Goal: Contribute content: Contribute content

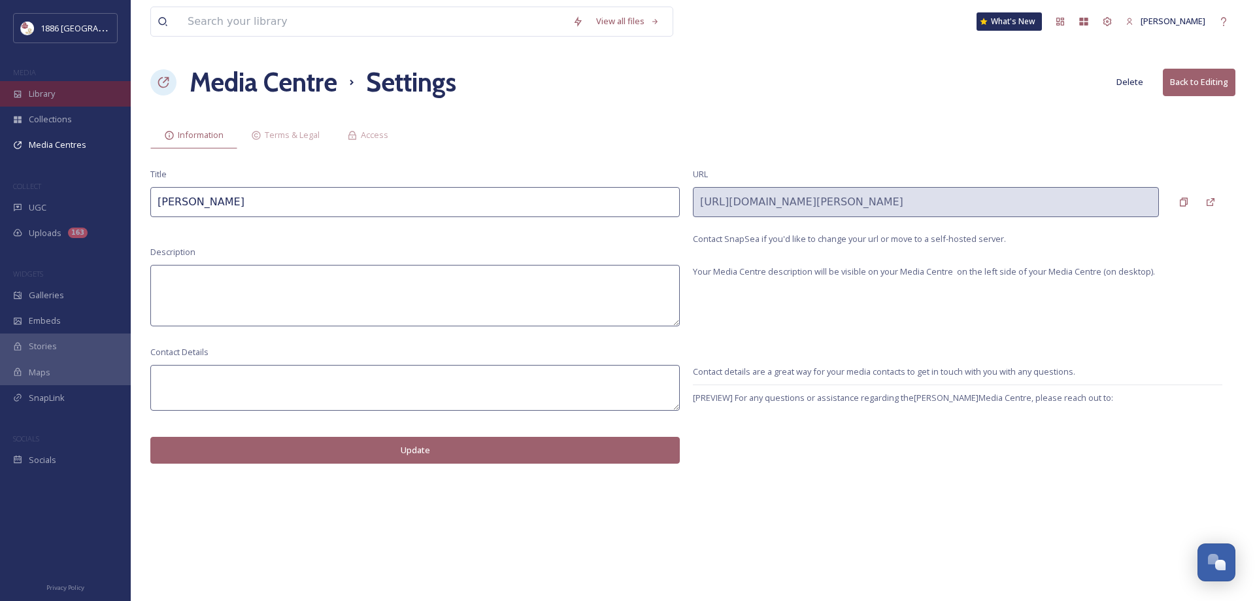
click at [58, 95] on div "Library" at bounding box center [65, 93] width 131 height 25
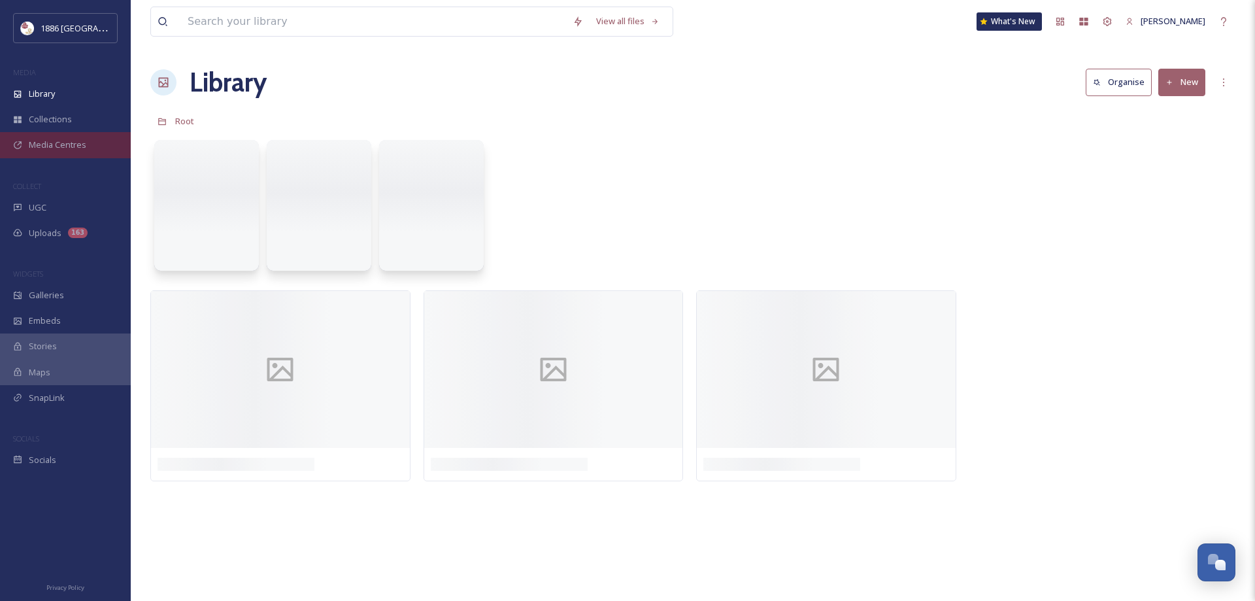
click at [82, 141] on span "Media Centres" at bounding box center [58, 145] width 58 height 12
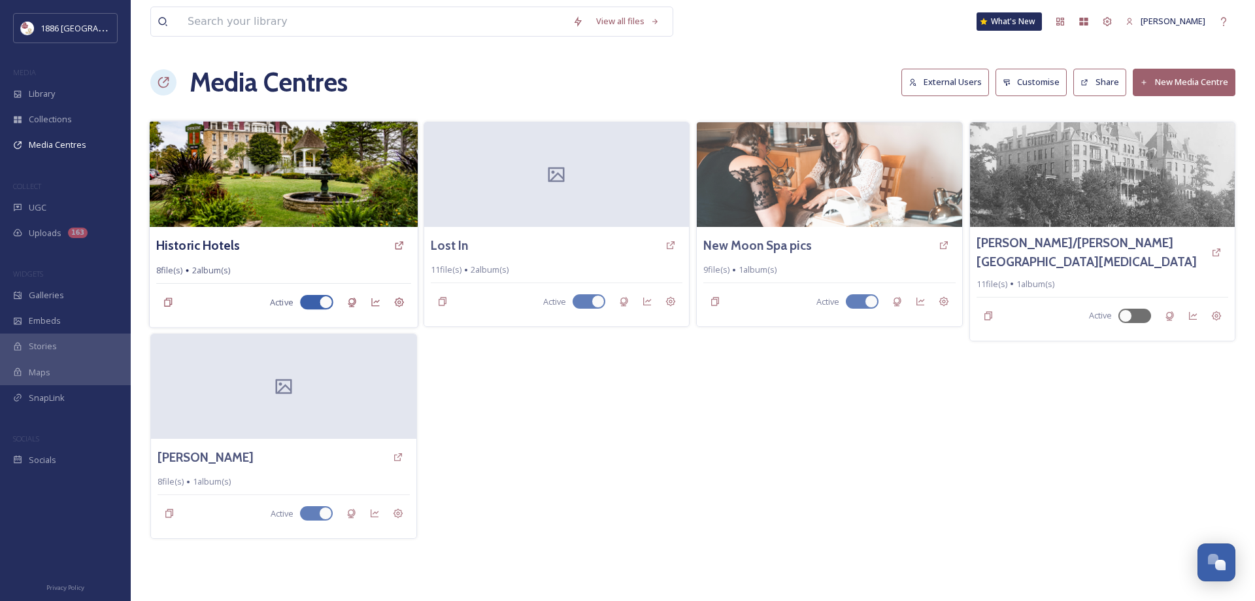
click at [297, 190] on img at bounding box center [284, 174] width 268 height 106
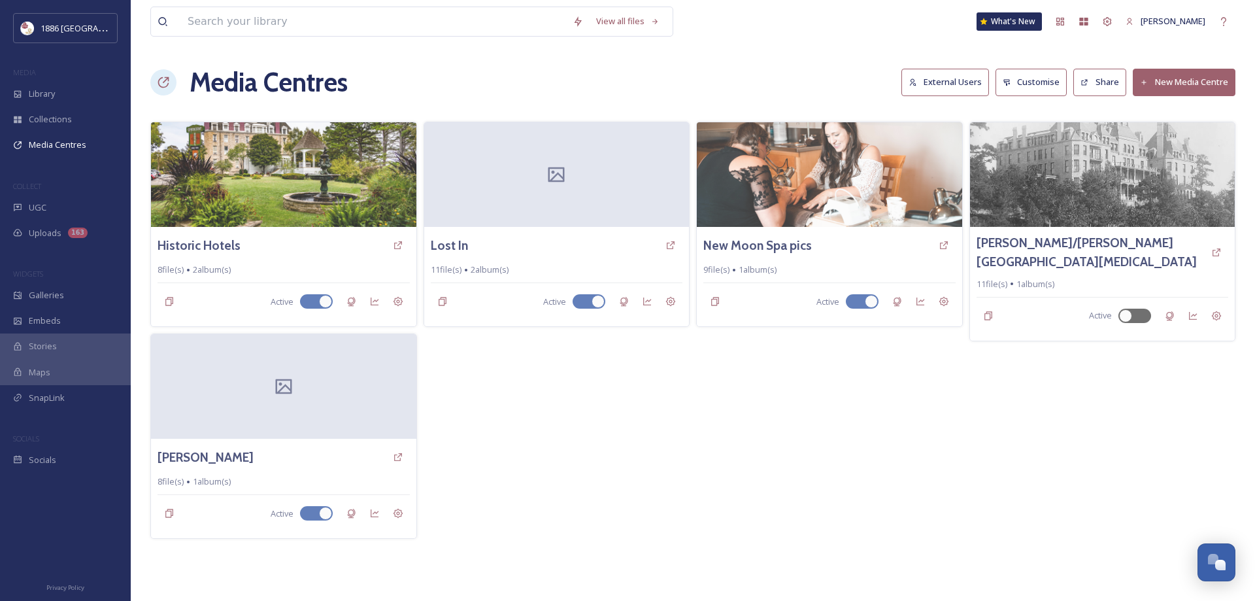
click at [1214, 91] on button "New Media Centre" at bounding box center [1184, 82] width 103 height 27
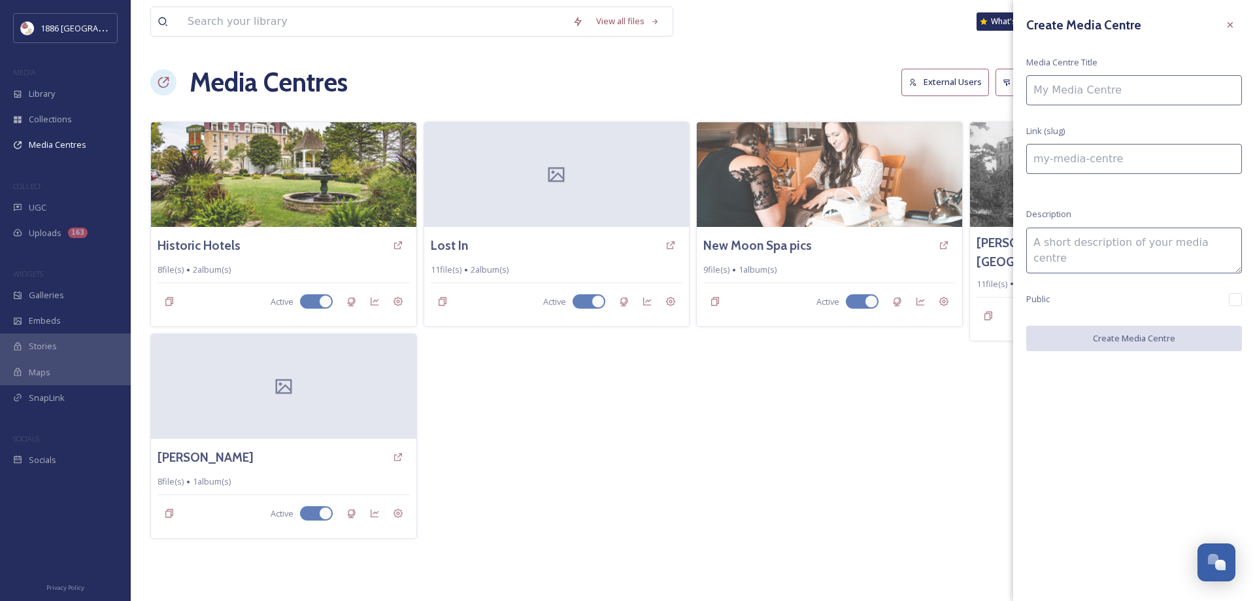
click at [1141, 92] on input at bounding box center [1134, 90] width 216 height 30
type input "H"
type input "h"
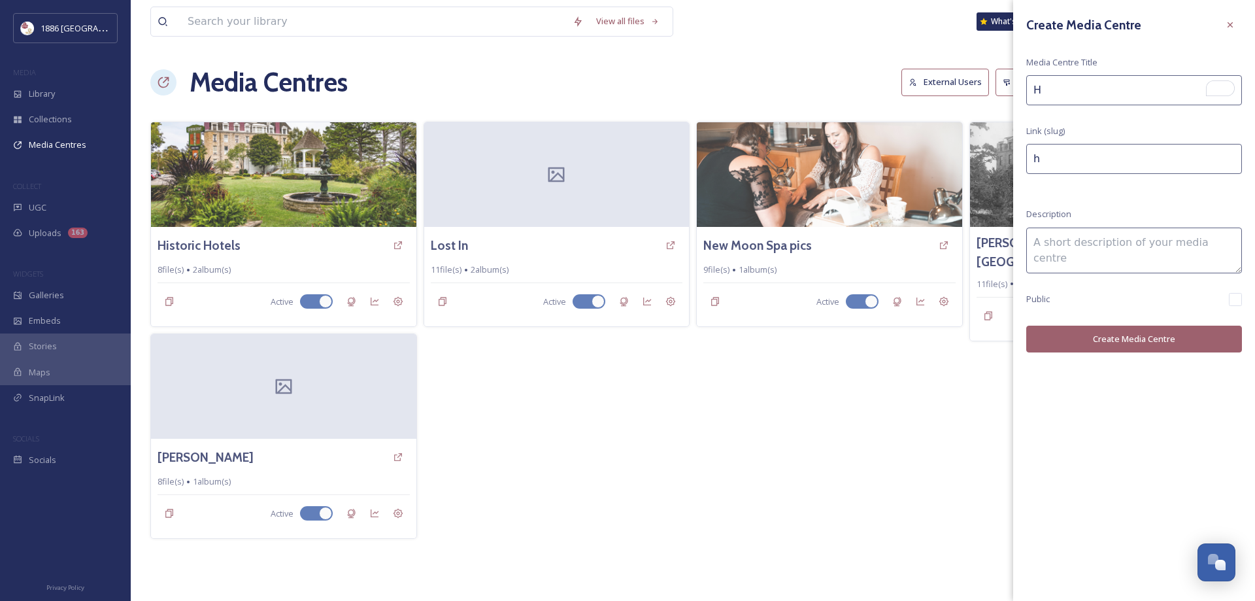
type input "Hi"
type input "hi"
type input "His"
type input "his"
type input "Hist"
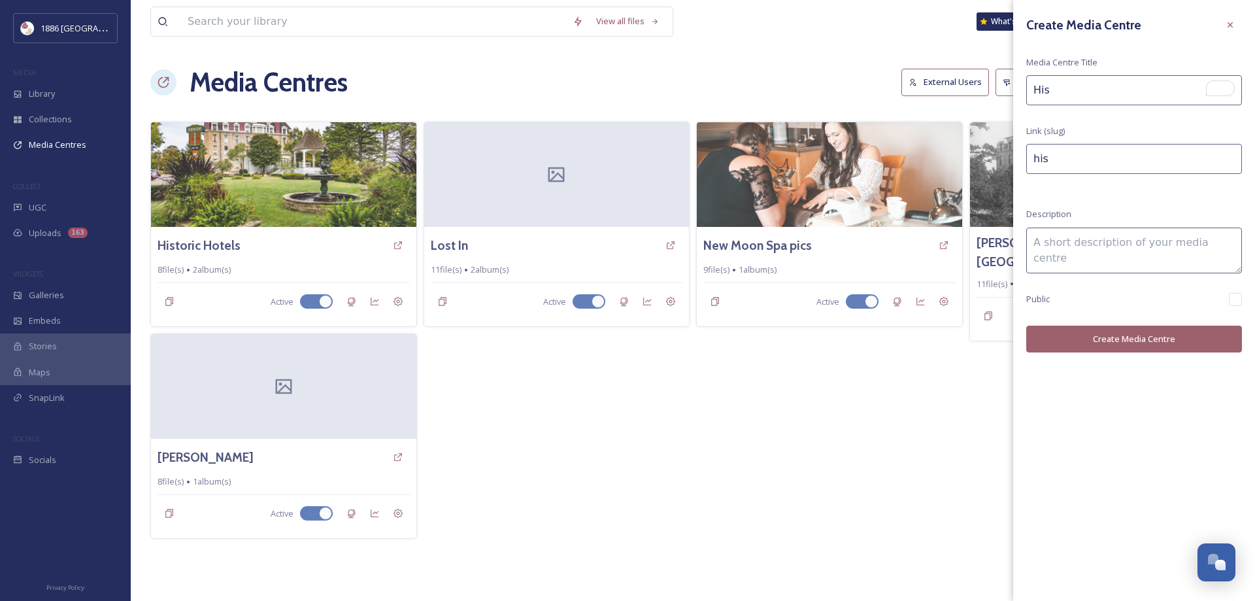
type input "hist"
type input "Histo"
type input "histo"
type input "Histor"
type input "histor"
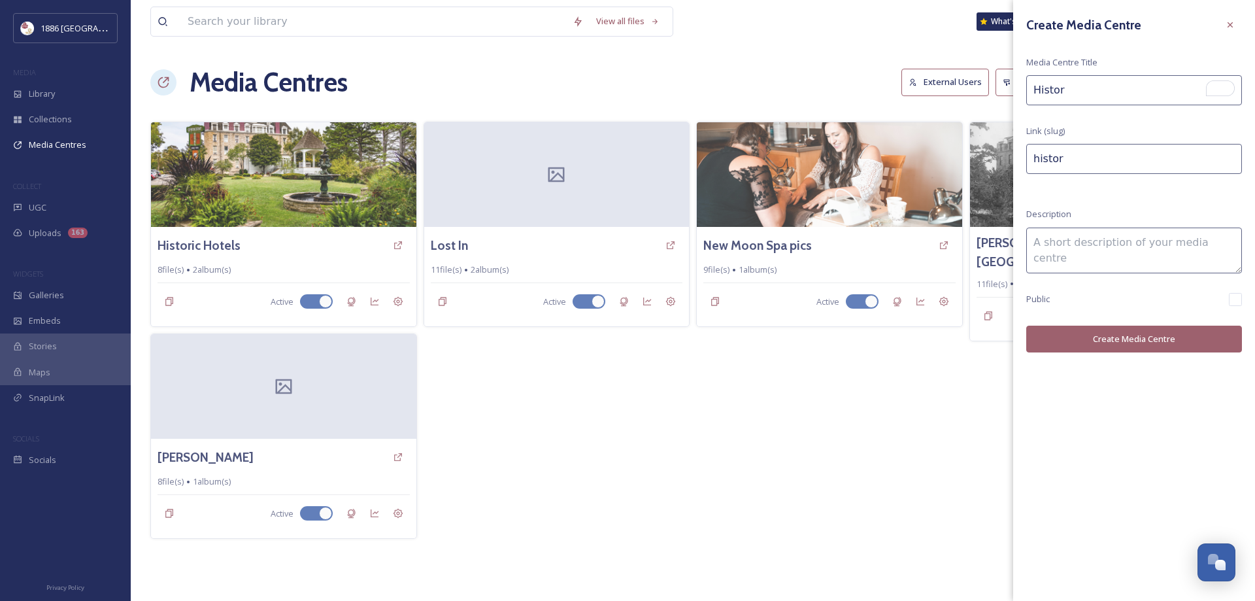
type input "Histori"
type input "histori"
type input "Historic"
type input "historic"
type input "Historic"
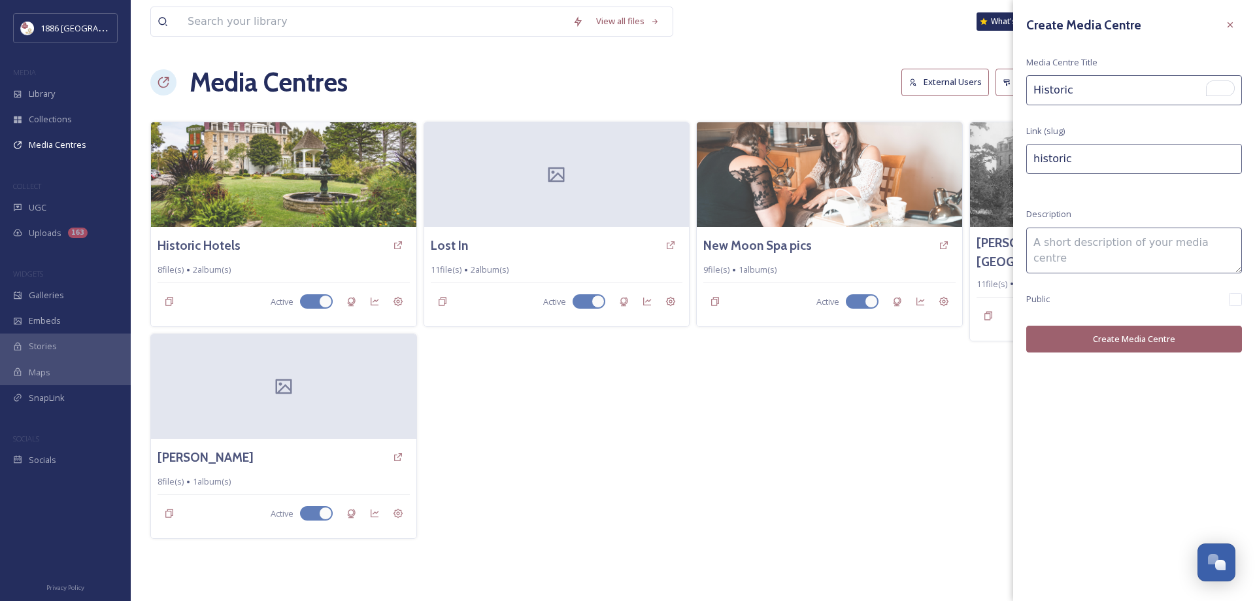
type input "historic-"
type input "Historic I"
type input "historic-i"
type input "Historic Im"
type input "historic-im"
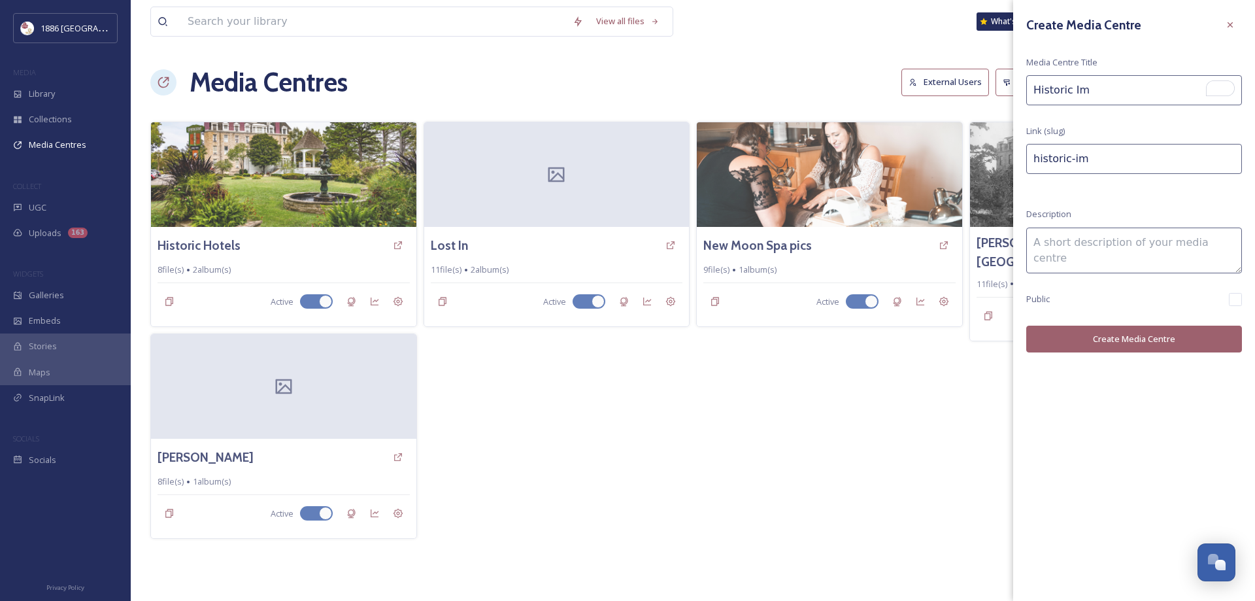
type input "Historic Ima"
type input "historic-ima"
type input "Historic Imag"
type input "historic-imag"
type input "Historic Image"
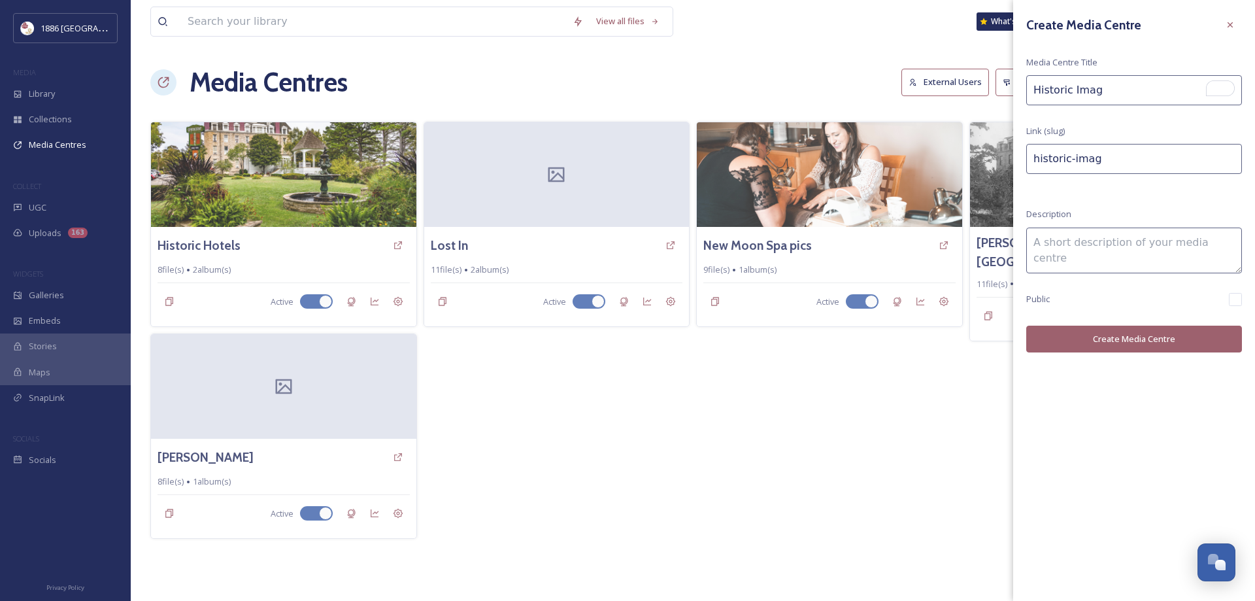
type input "historic-image"
type input "Historic Images"
type input "historic-images"
type input "Historic Images"
click at [1116, 341] on button "Create Media Centre" at bounding box center [1134, 339] width 216 height 27
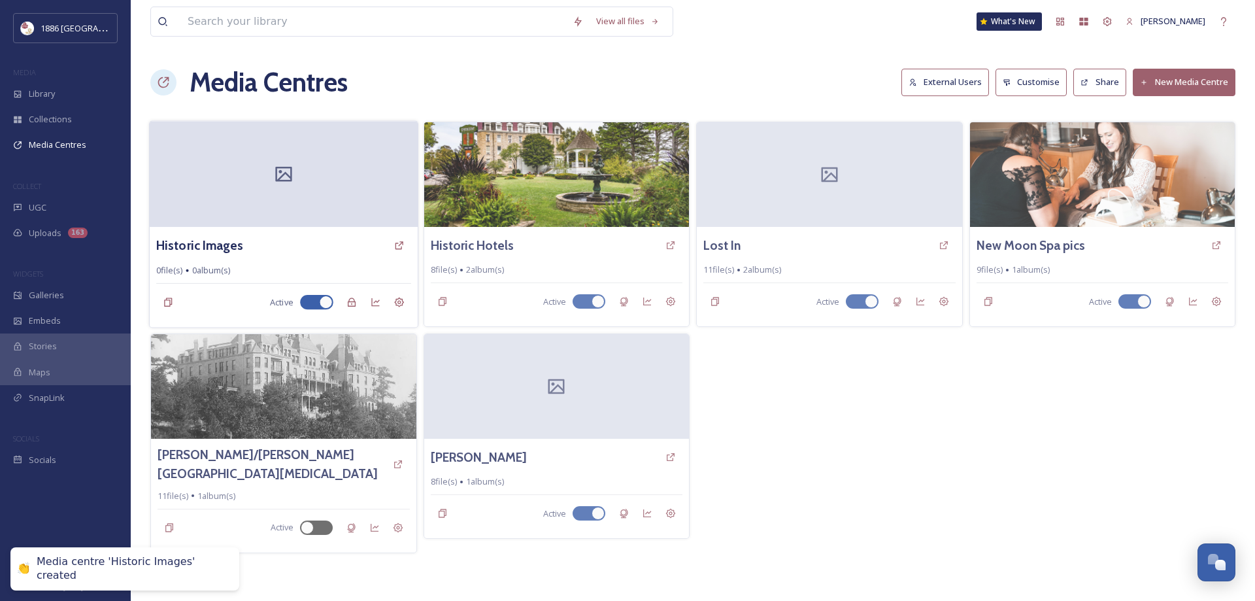
click at [268, 161] on div at bounding box center [284, 174] width 268 height 106
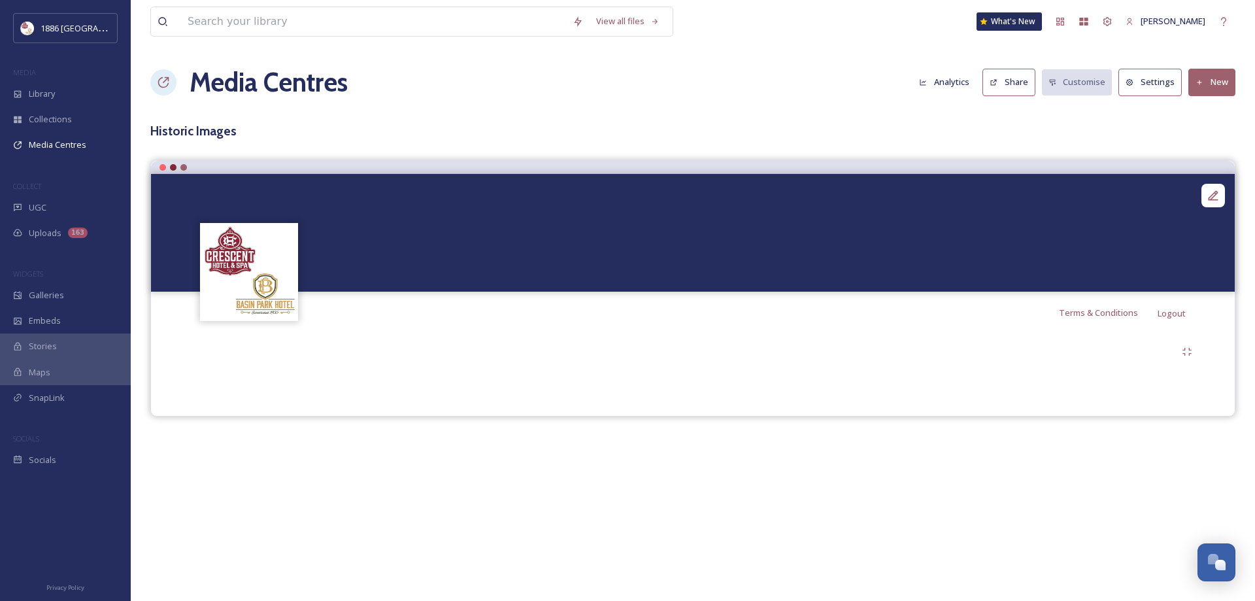
click at [1208, 84] on button "New" at bounding box center [1211, 82] width 47 height 27
click at [1212, 114] on span "Add Files" at bounding box center [1203, 113] width 35 height 12
click at [1205, 118] on span "Add Files" at bounding box center [1203, 113] width 35 height 12
click at [514, 354] on div at bounding box center [693, 352] width 1012 height 24
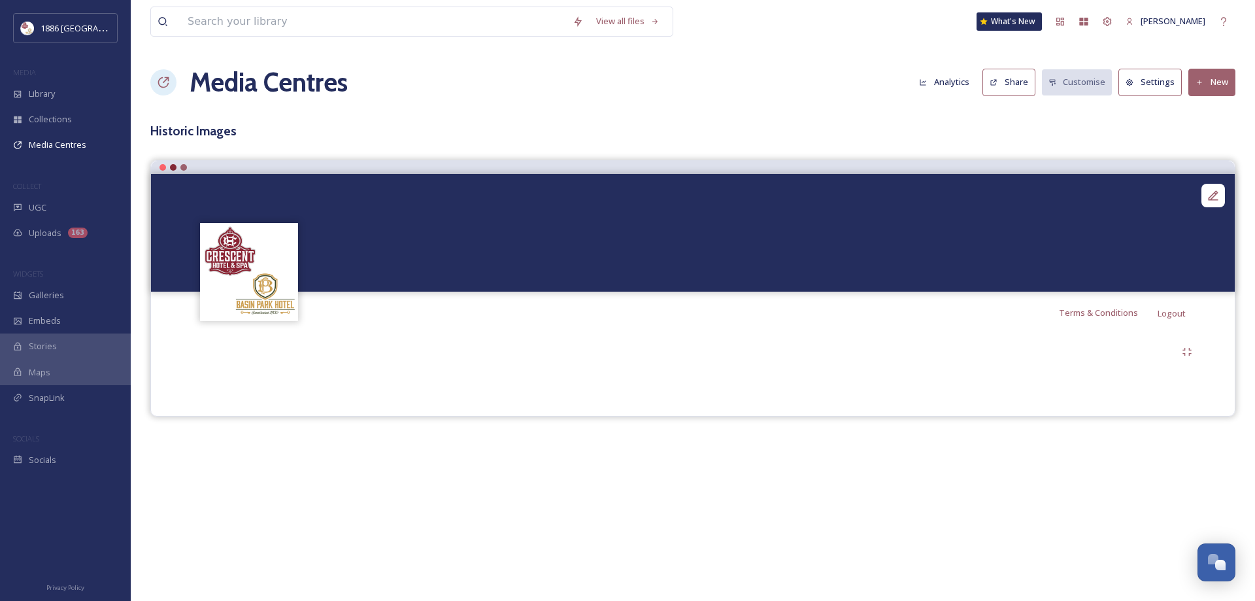
click at [1208, 90] on button "New" at bounding box center [1211, 82] width 47 height 27
click at [1209, 144] on span "Add Album" at bounding box center [1207, 138] width 42 height 12
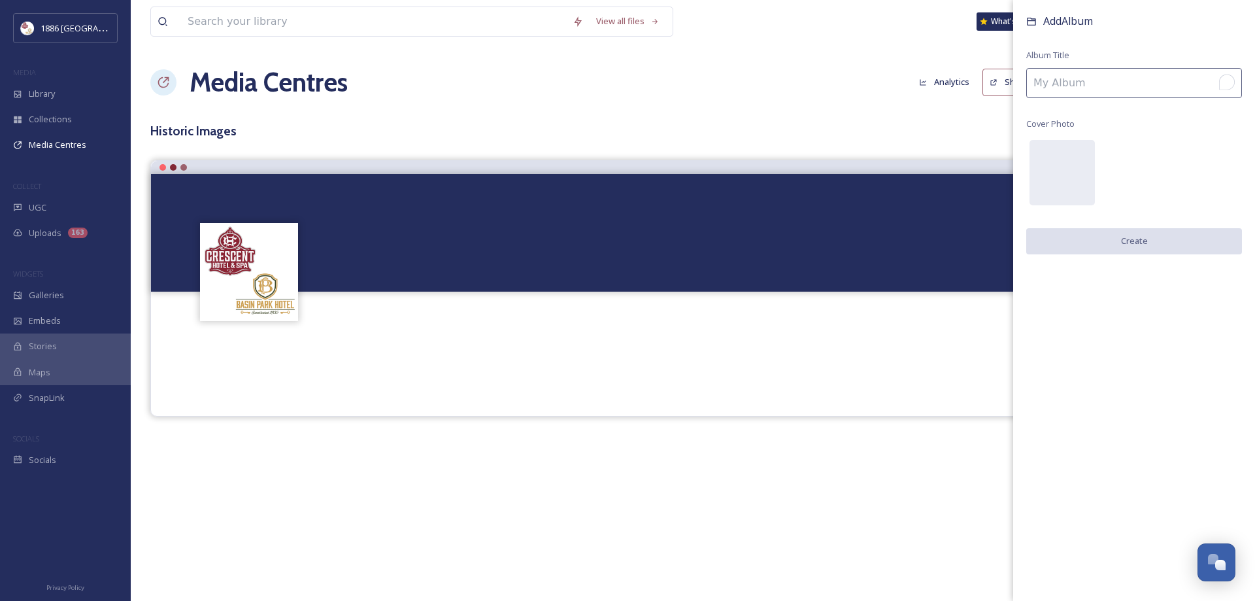
click at [1078, 70] on input "To enrich screen reader interactions, please activate Accessibility in Grammarl…" at bounding box center [1134, 83] width 216 height 30
type input "Photos"
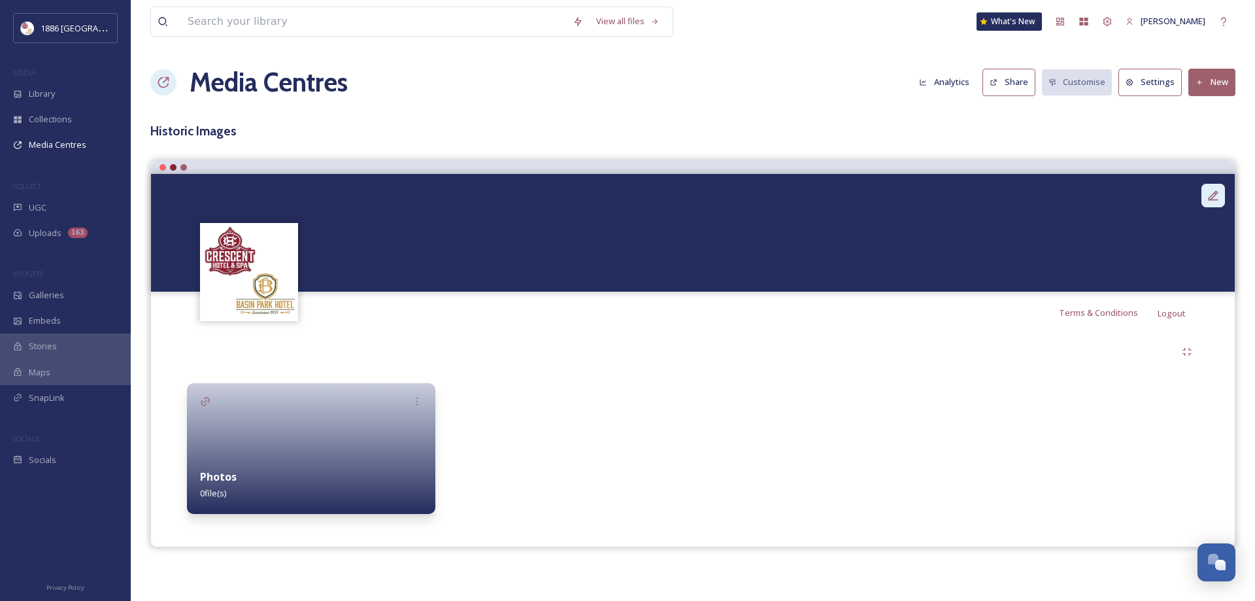
click at [1218, 186] on div at bounding box center [1213, 196] width 24 height 24
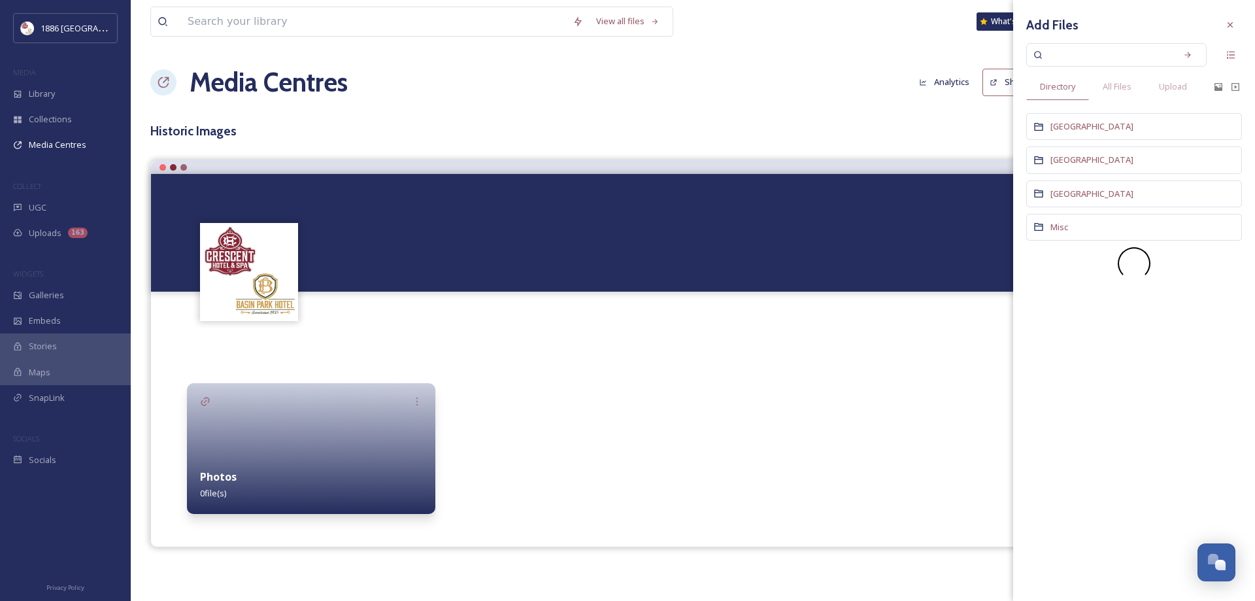
click at [628, 419] on div at bounding box center [566, 448] width 248 height 131
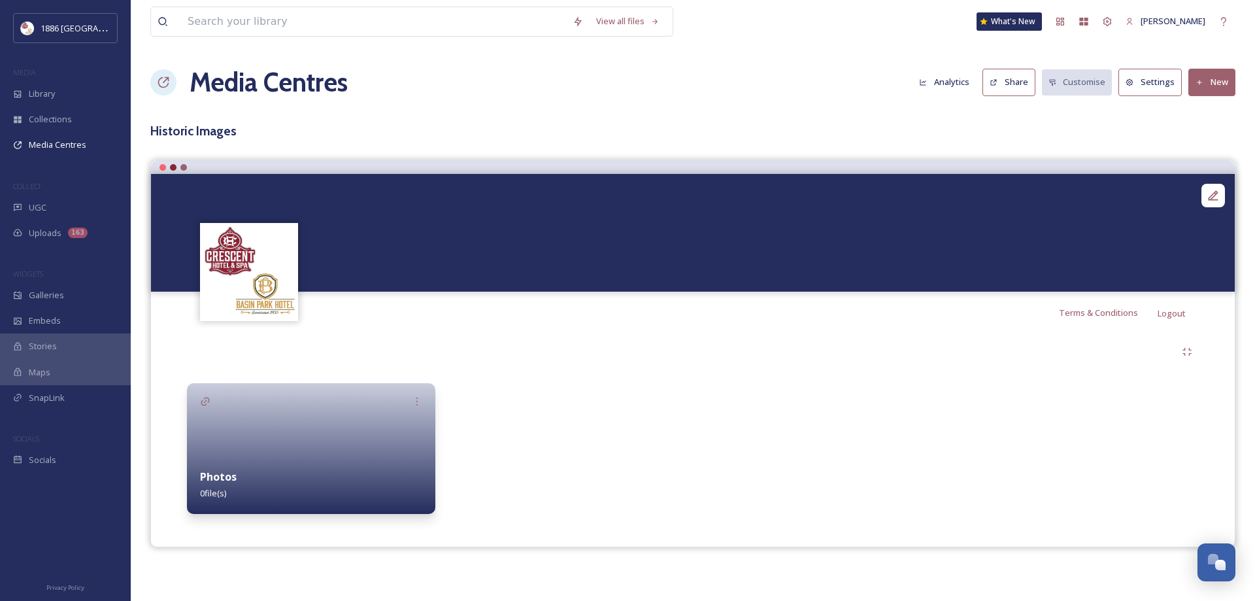
click at [1225, 188] on div at bounding box center [693, 233] width 1084 height 118
click at [1214, 197] on icon at bounding box center [1214, 195] width 10 height 10
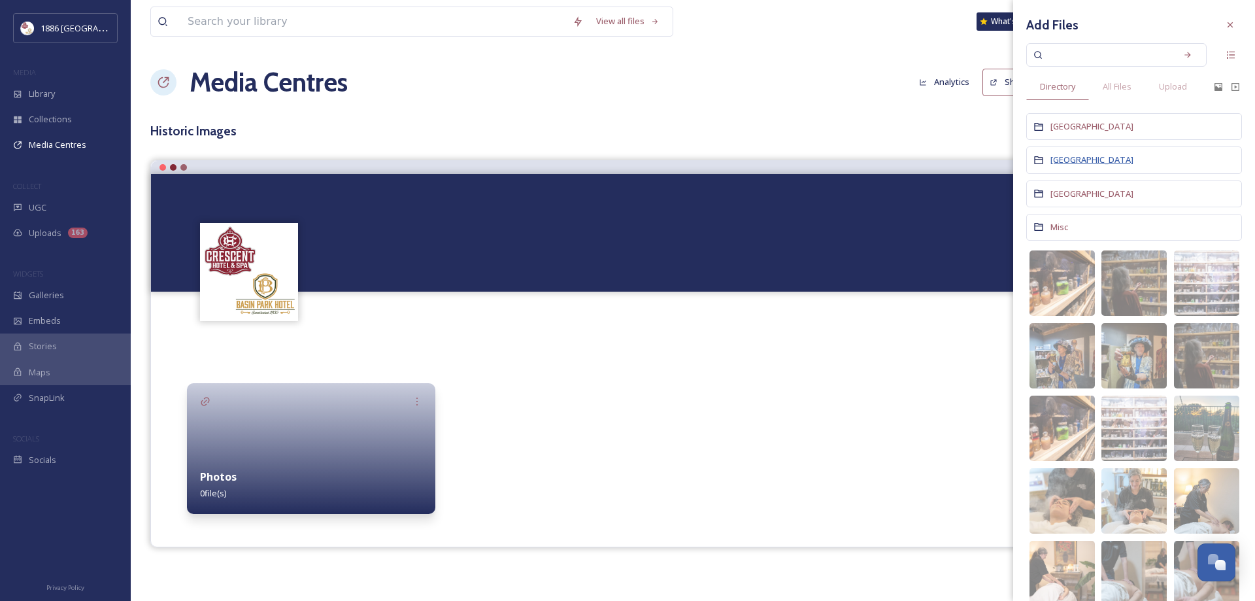
click at [1079, 159] on span "[GEOGRAPHIC_DATA]" at bounding box center [1091, 160] width 83 height 12
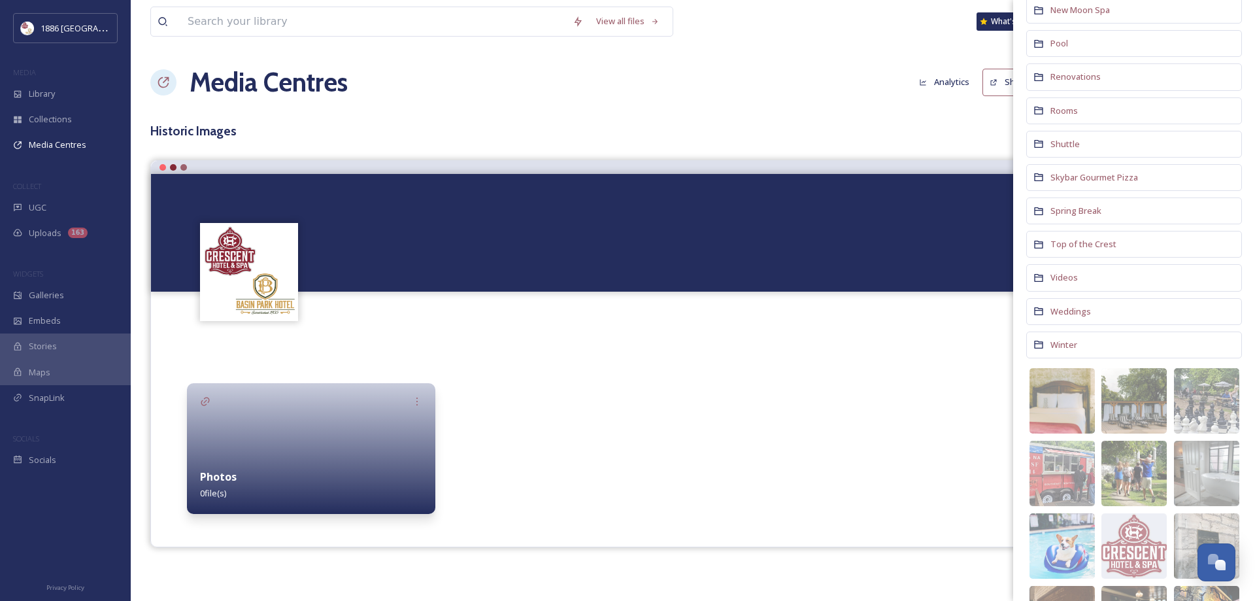
scroll to position [784, 0]
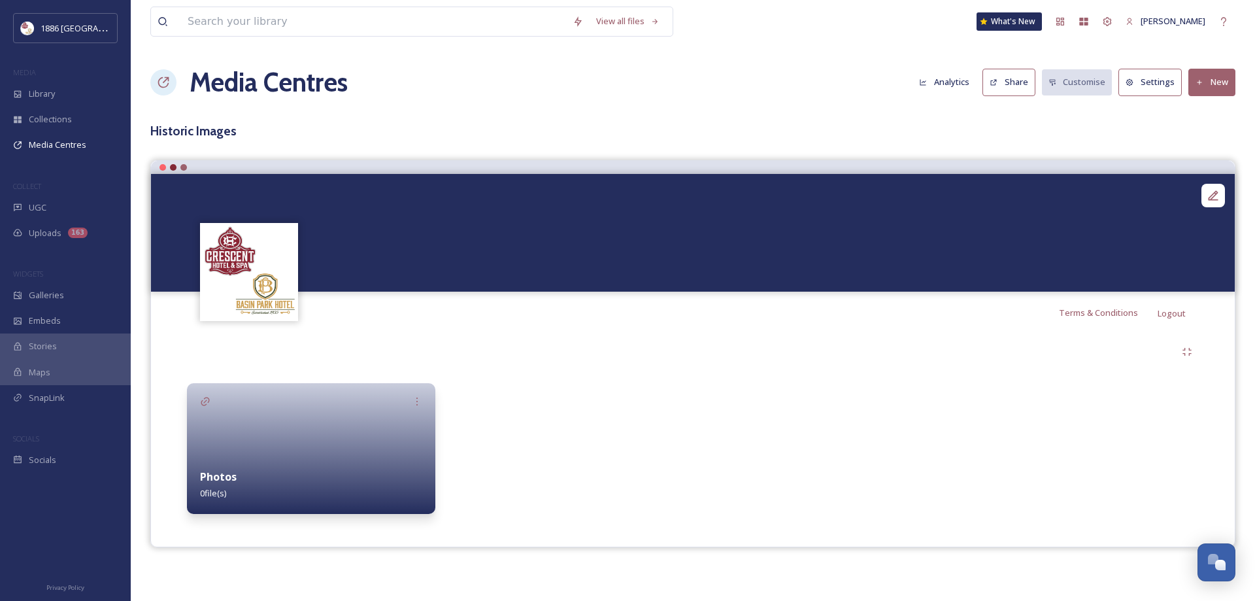
click at [829, 425] on div at bounding box center [820, 448] width 248 height 131
